Goal: Find contact information: Find contact information

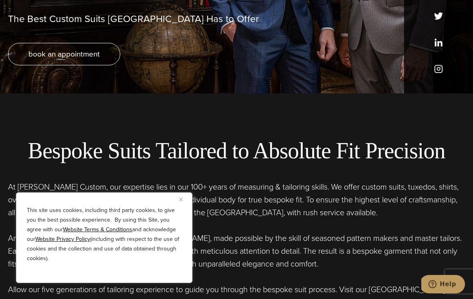
scroll to position [205, 0]
click at [182, 198] on img "Close" at bounding box center [181, 200] width 4 height 4
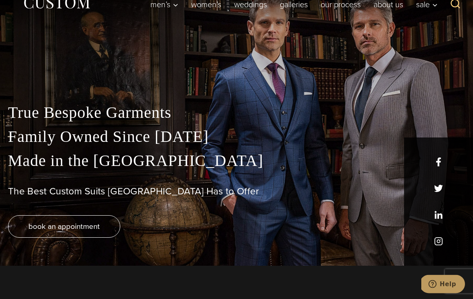
scroll to position [0, 0]
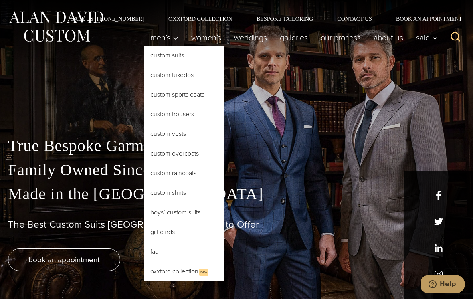
click at [180, 54] on link "Custom Suits" at bounding box center [184, 55] width 80 height 19
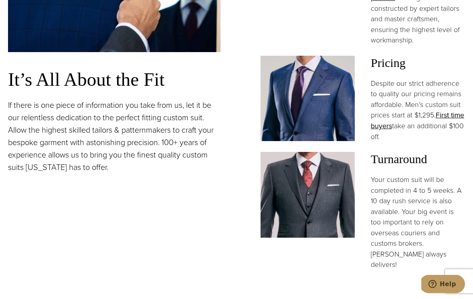
scroll to position [657, 0]
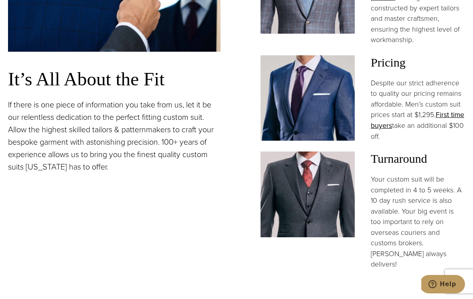
click at [41, 106] on p "If there is one piece of information you take from us, let it be our relentless…" at bounding box center [114, 136] width 212 height 75
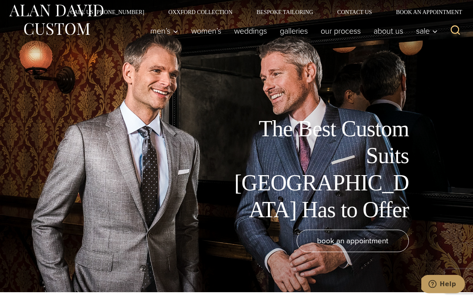
scroll to position [0, 0]
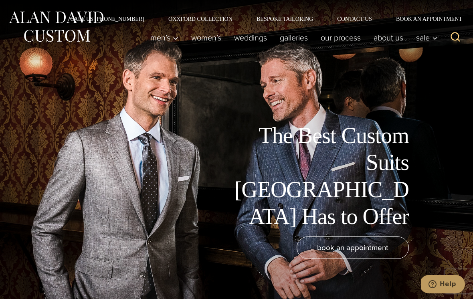
click at [367, 20] on link "Contact Us" at bounding box center [354, 19] width 59 height 6
